Goal: Communication & Community: Answer question/provide support

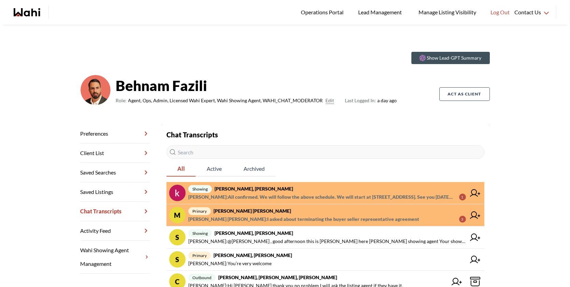
click at [307, 219] on span "[PERSON_NAME] [PERSON_NAME] : I asked about terminating the buyer seller repres…" at bounding box center [303, 219] width 231 height 8
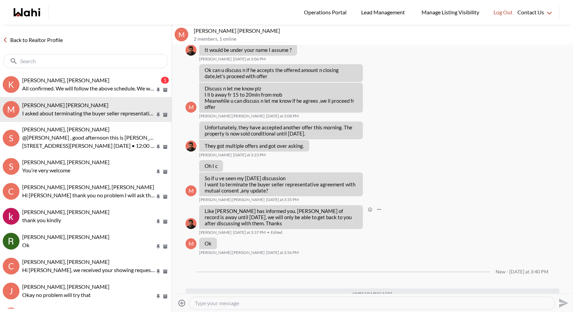
scroll to position [426, 0]
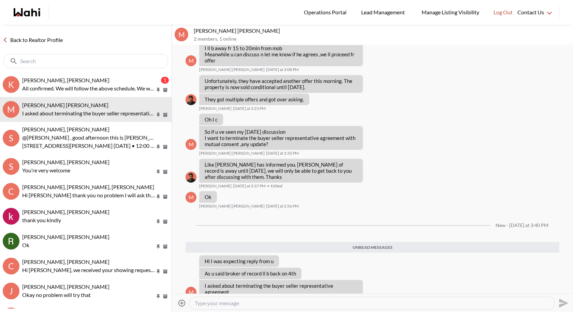
click at [220, 287] on textarea "Type your message" at bounding box center [372, 302] width 354 height 7
type textarea "Hi [PERSON_NAME] let me just ask about this and get back to you shortly"
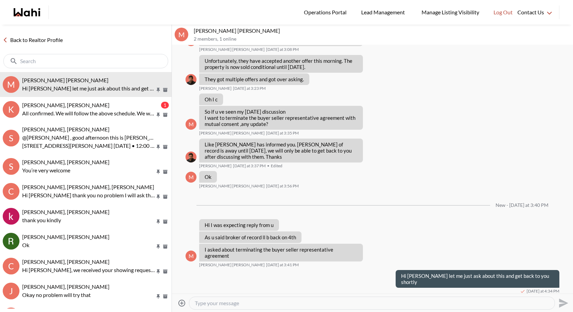
scroll to position [430, 0]
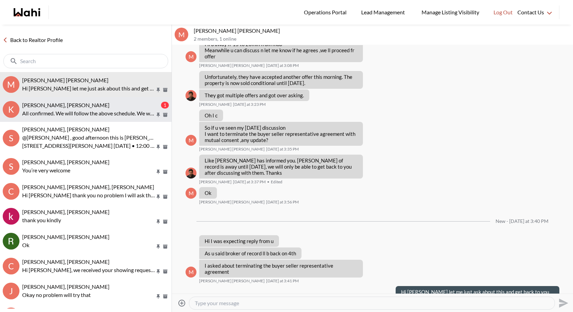
click at [100, 102] on div "[PERSON_NAME], [PERSON_NAME]" at bounding box center [90, 105] width 137 height 7
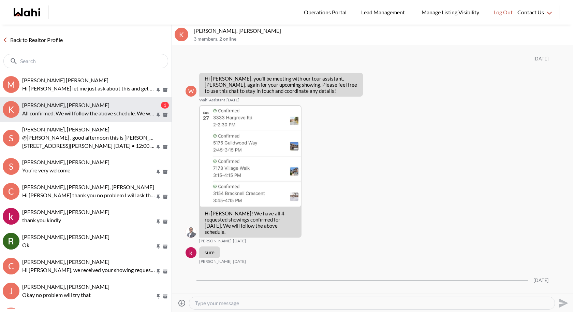
scroll to position [1003, 0]
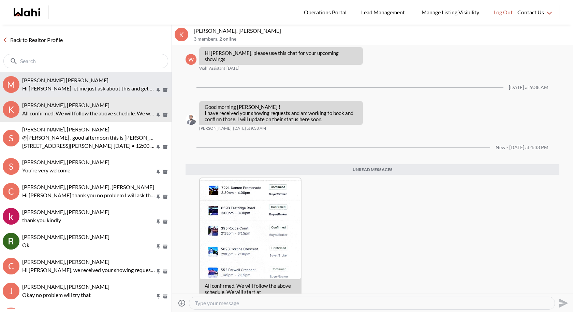
click at [101, 80] on div "[PERSON_NAME] [PERSON_NAME]" at bounding box center [95, 80] width 147 height 7
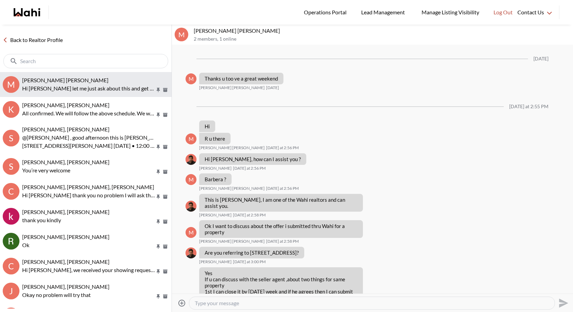
scroll to position [430, 0]
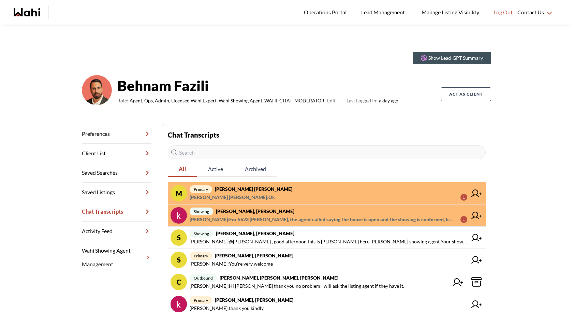
click at [293, 192] on span "primary Muhammad Ali Zaheer, Behnam" at bounding box center [328, 189] width 277 height 8
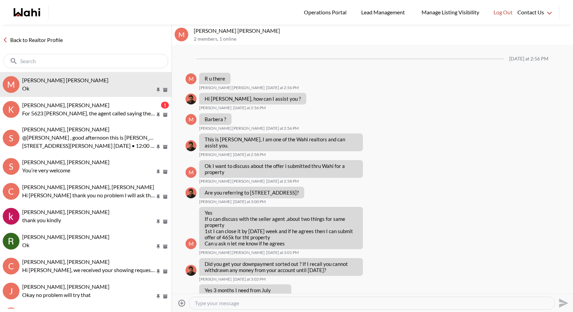
scroll to position [434, 0]
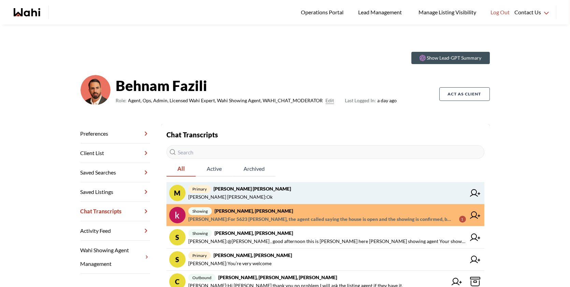
scroll to position [19, 0]
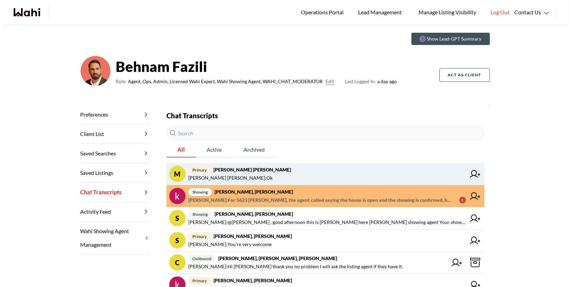
click at [291, 172] on span "primary Muhammad Ali Zaheer, Behnam" at bounding box center [326, 170] width 277 height 8
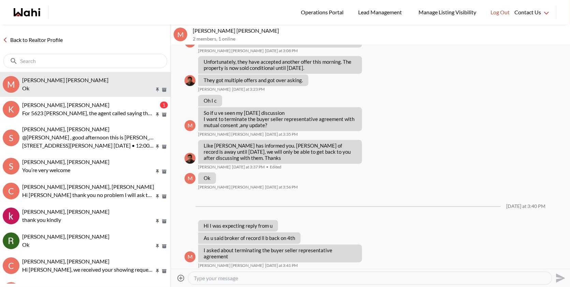
scroll to position [2880, 0]
